Goal: Navigation & Orientation: Understand site structure

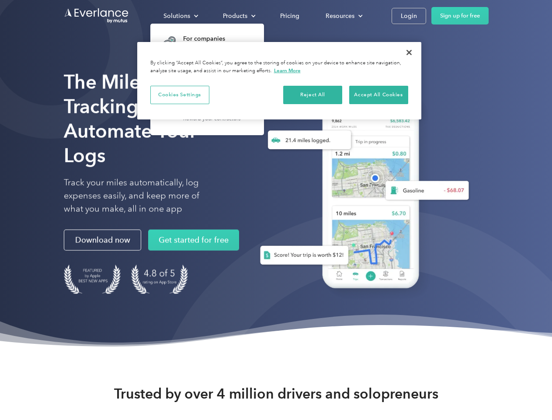
click at [180, 16] on div "Solutions" at bounding box center [176, 15] width 27 height 11
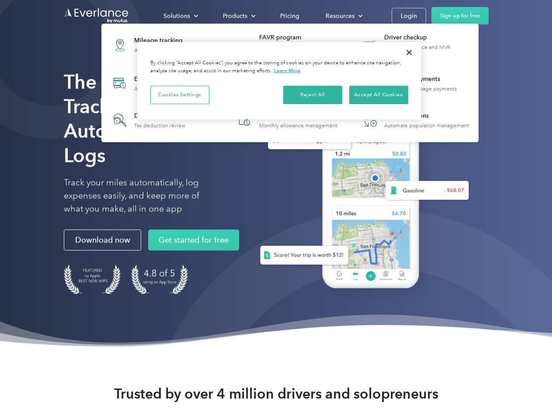
click at [238, 16] on div "Products" at bounding box center [235, 15] width 24 height 11
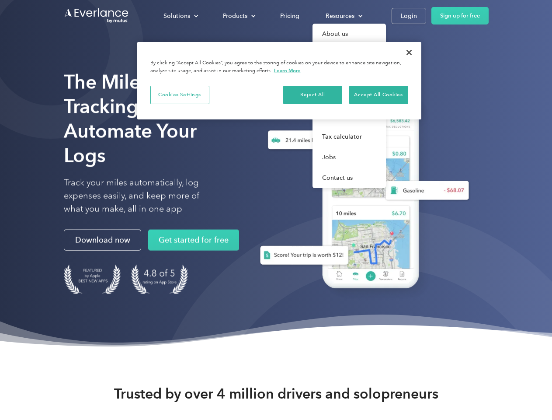
click at [343, 16] on div "Resources" at bounding box center [340, 15] width 29 height 11
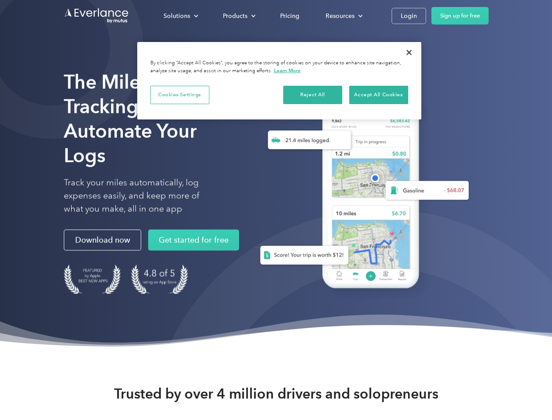
click at [180, 94] on button "Cookies Settings" at bounding box center [179, 95] width 59 height 18
